Goal: Contribute content

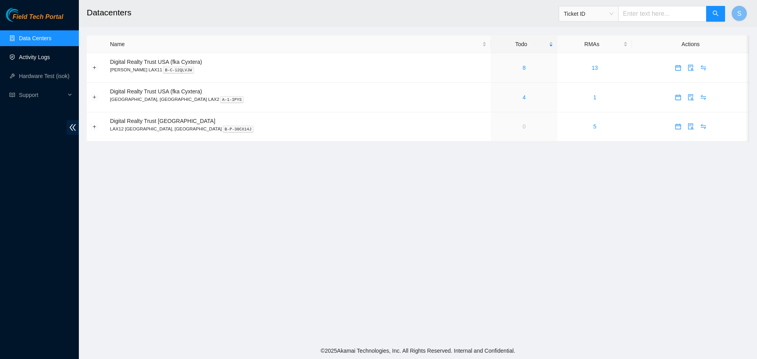
click at [39, 55] on link "Activity Logs" at bounding box center [34, 57] width 31 height 6
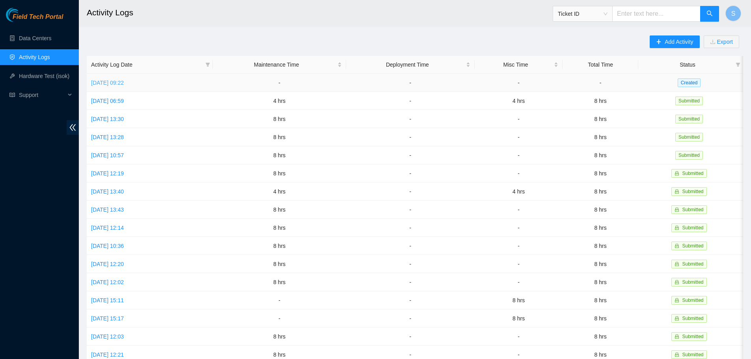
click at [124, 85] on link "Mon, 29 Sep 2025 09:22" at bounding box center [107, 83] width 33 height 6
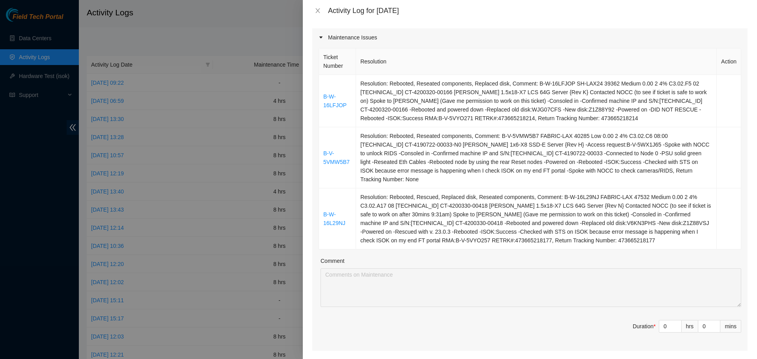
scroll to position [118, 0]
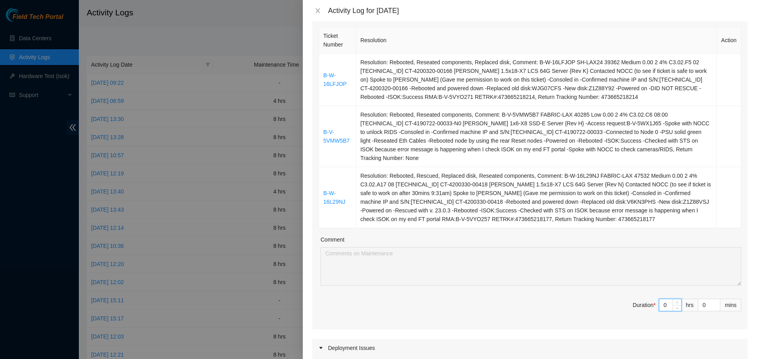
click at [665, 300] on input "0" at bounding box center [670, 305] width 22 height 12
type input "8"
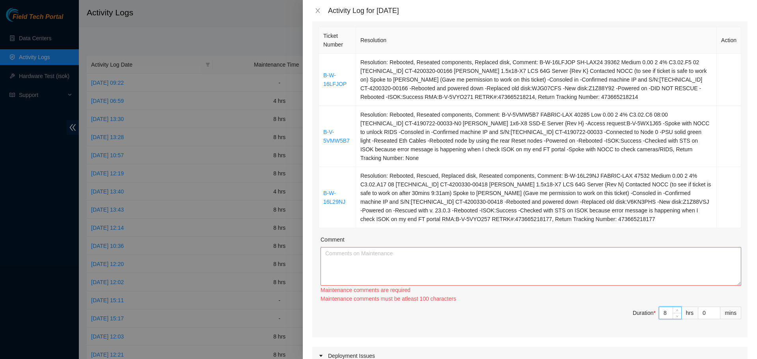
type input "8"
click at [663, 268] on textarea "Comment" at bounding box center [530, 266] width 421 height 39
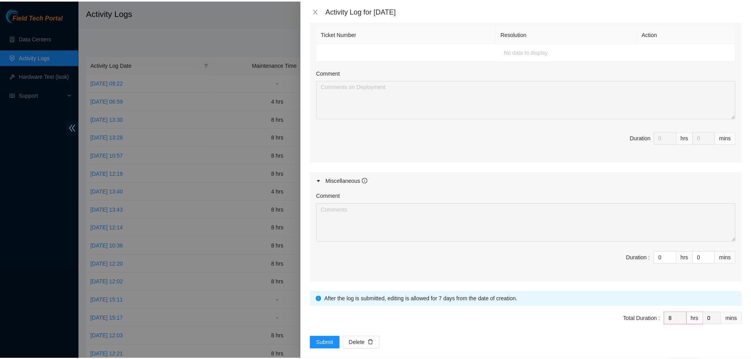
scroll to position [453, 0]
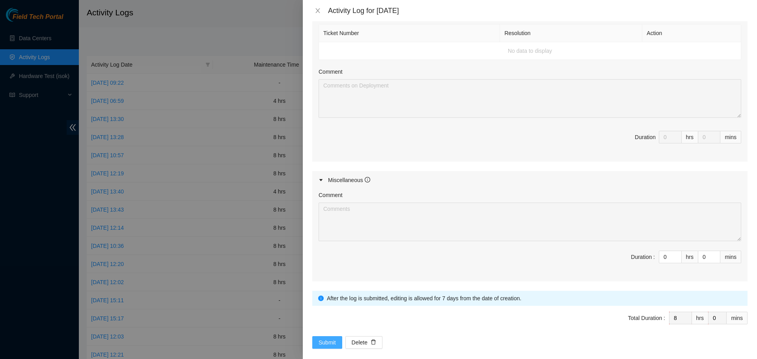
type textarea "Started my day logging into my akamai field tech portal and worked on the rest …"
click at [331, 338] on span "Submit" at bounding box center [326, 342] width 17 height 9
